Goal: Complete application form: Complete application form

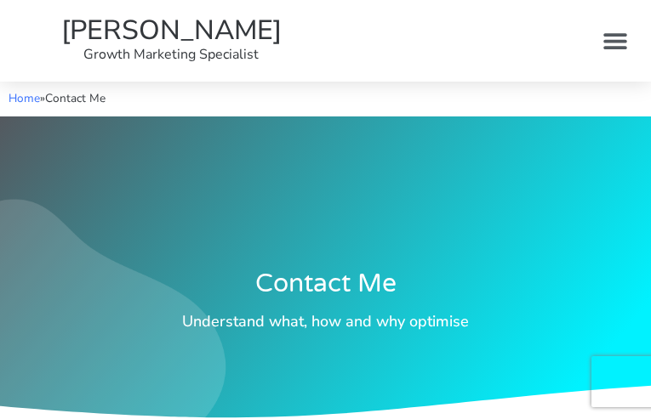
type input "qwKtdfdeJvWmQU"
type input "[EMAIL_ADDRESS][DOMAIN_NAME]"
type input "hokLrbIOcijN"
checkbox input "false"
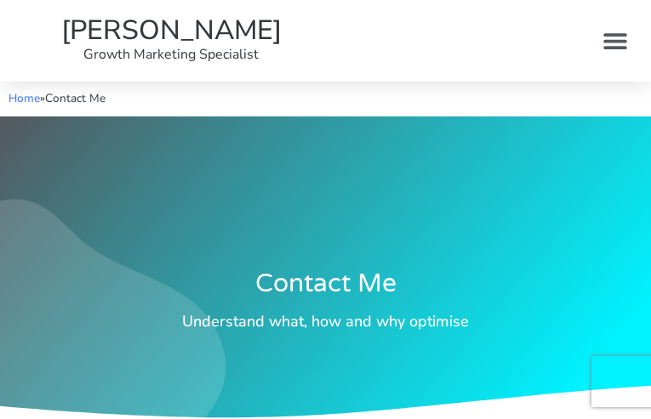
checkbox input "false"
checkbox input "true"
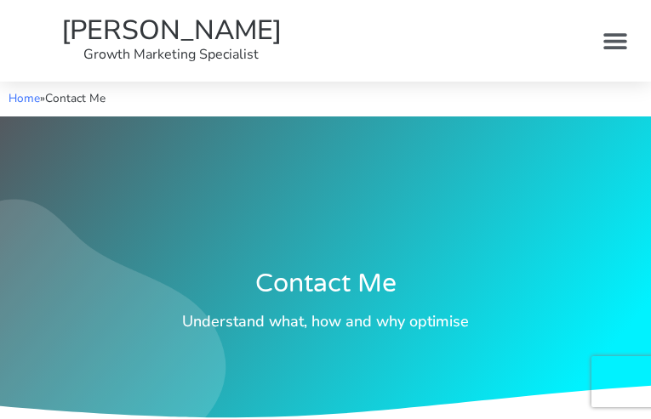
checkbox input "true"
checkbox input "false"
checkbox input "true"
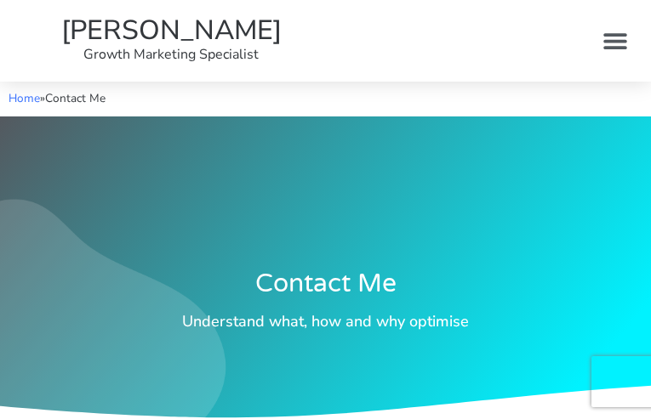
checkbox input "true"
checkbox input "false"
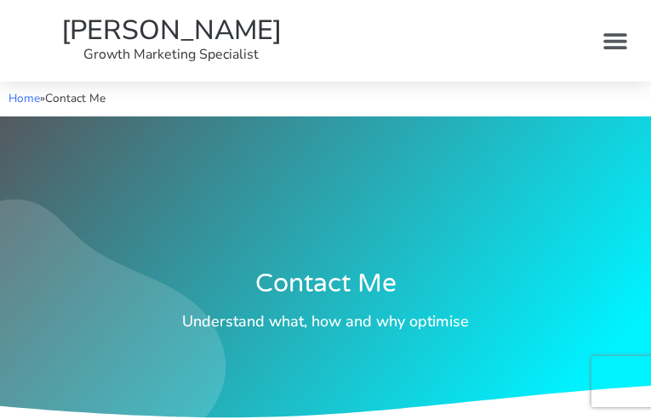
checkbox input "false"
type input "hfRvVcOkHcuqaY"
type input "[EMAIL_ADDRESS][DOMAIN_NAME]"
type input "mGtDnoaHvntQX"
type input "PcbIaENxOvQSMl"
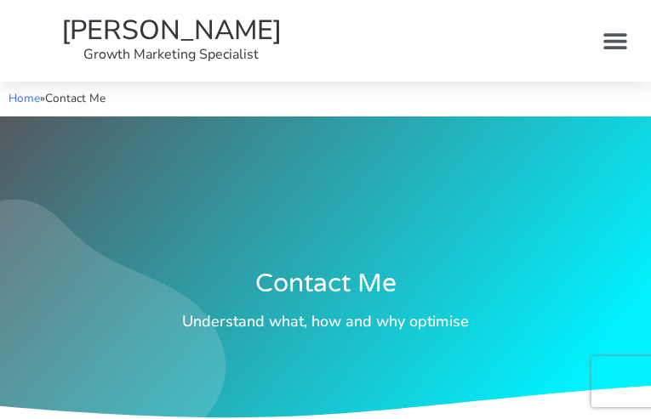
type input "KAVcFMYYEHV"
checkbox input "false"
